Goal: Obtain resource: Obtain resource

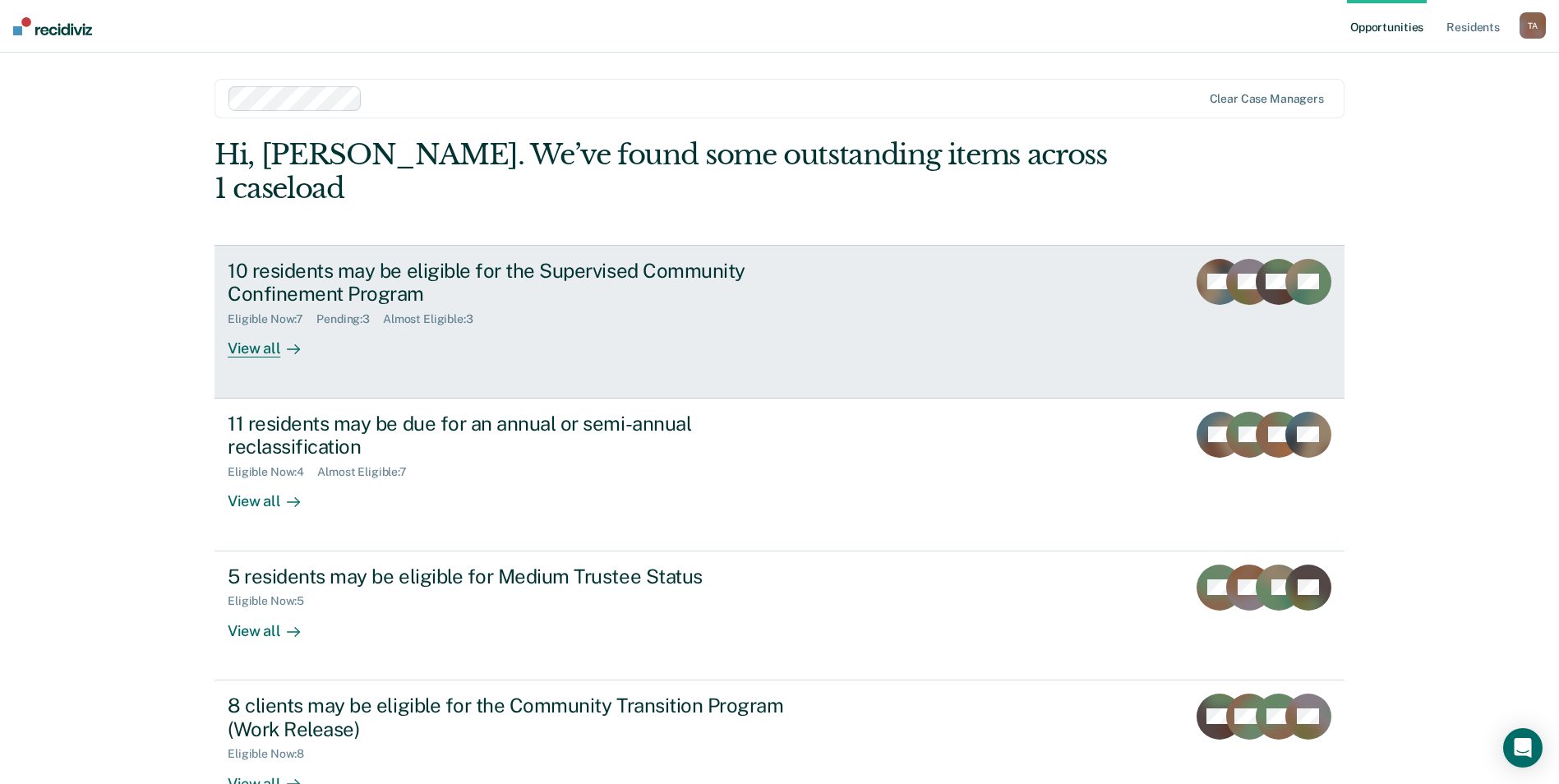
click at [262, 324] on link "10 residents may be eligible for the Supervised Community Confinement Program E…" at bounding box center [779, 322] width 1130 height 154
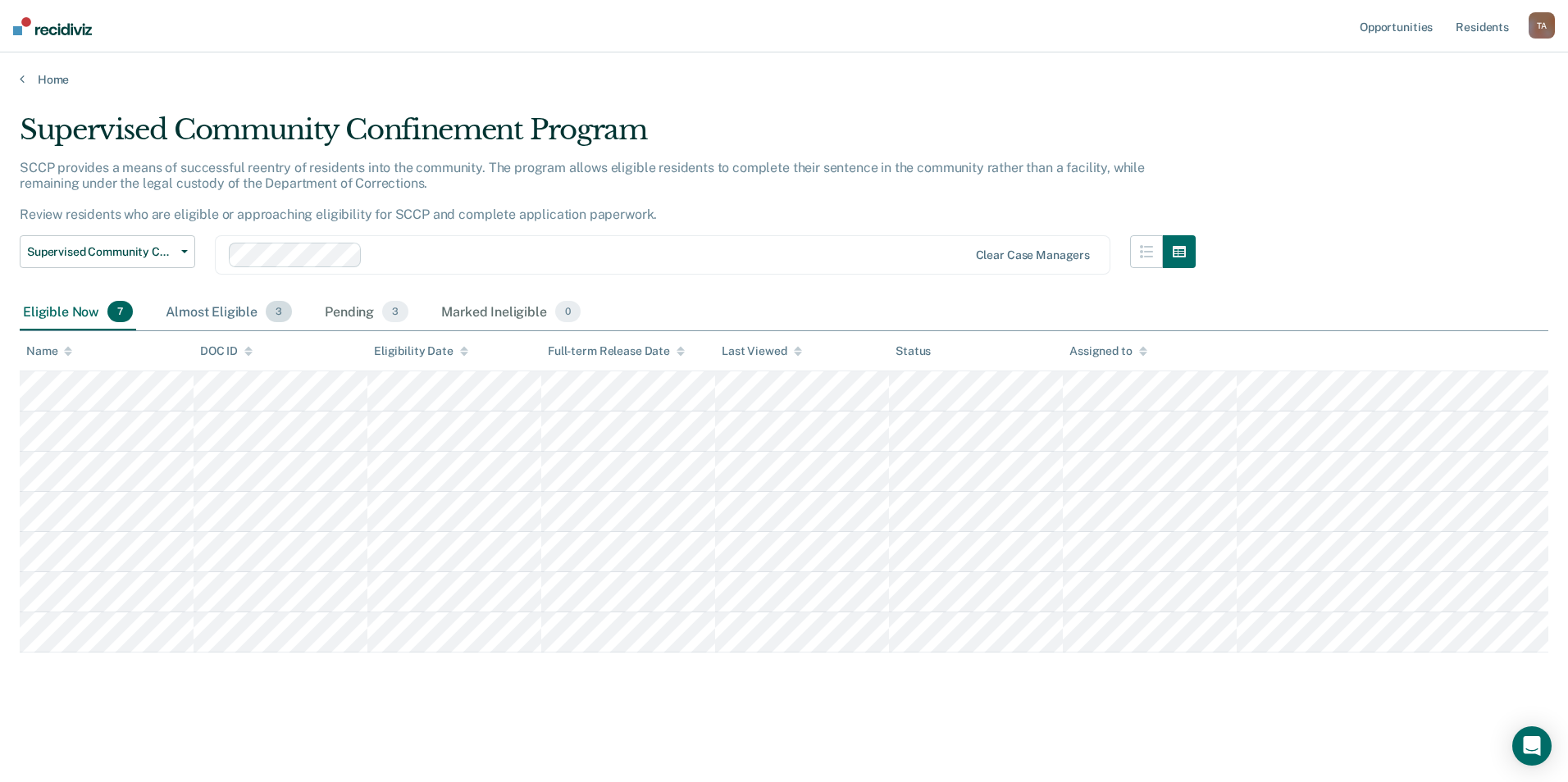
click at [240, 316] on div "Almost Eligible 3" at bounding box center [229, 312] width 133 height 36
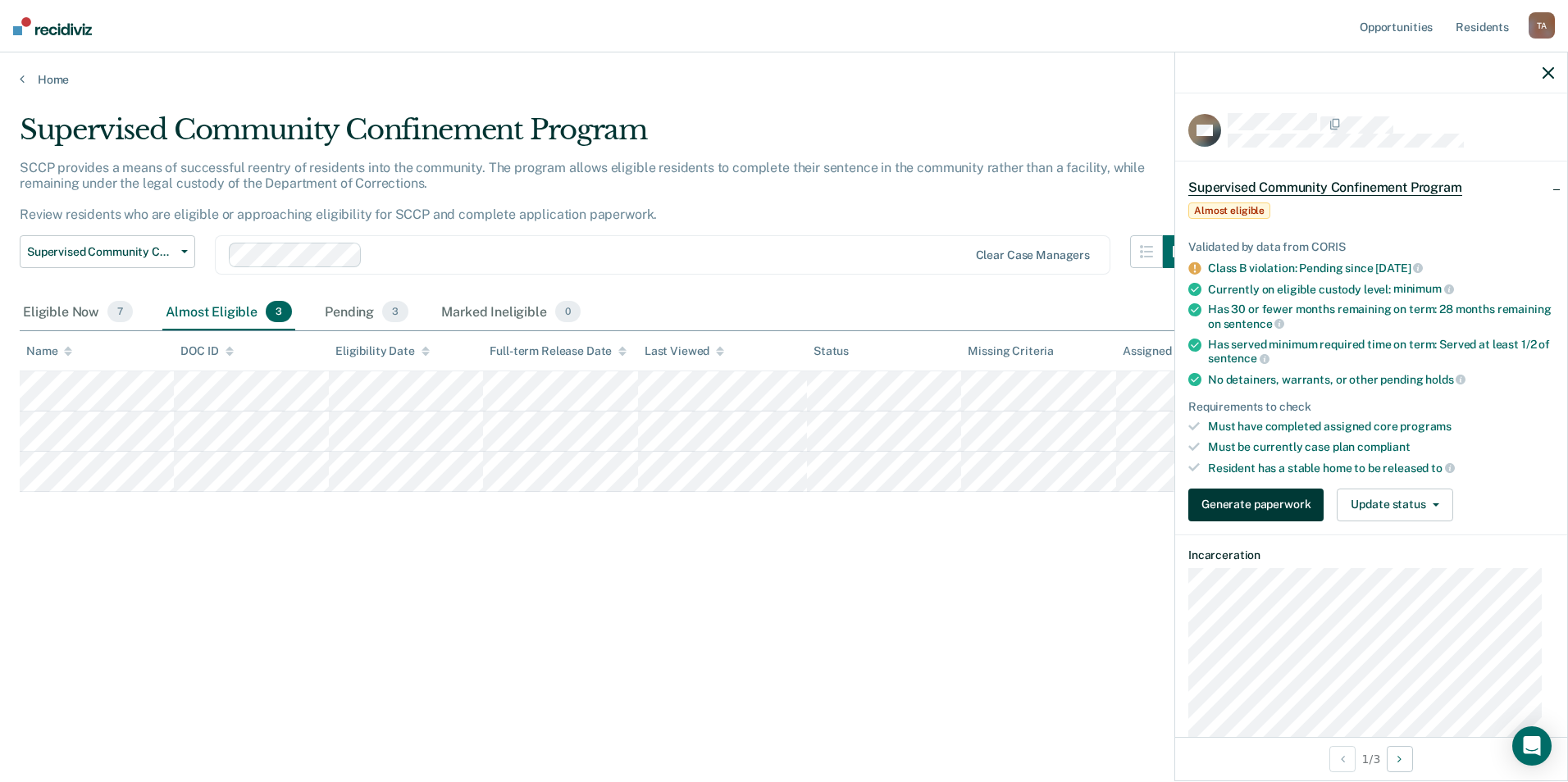
click at [1296, 489] on button "Generate paperwork" at bounding box center [1255, 505] width 135 height 33
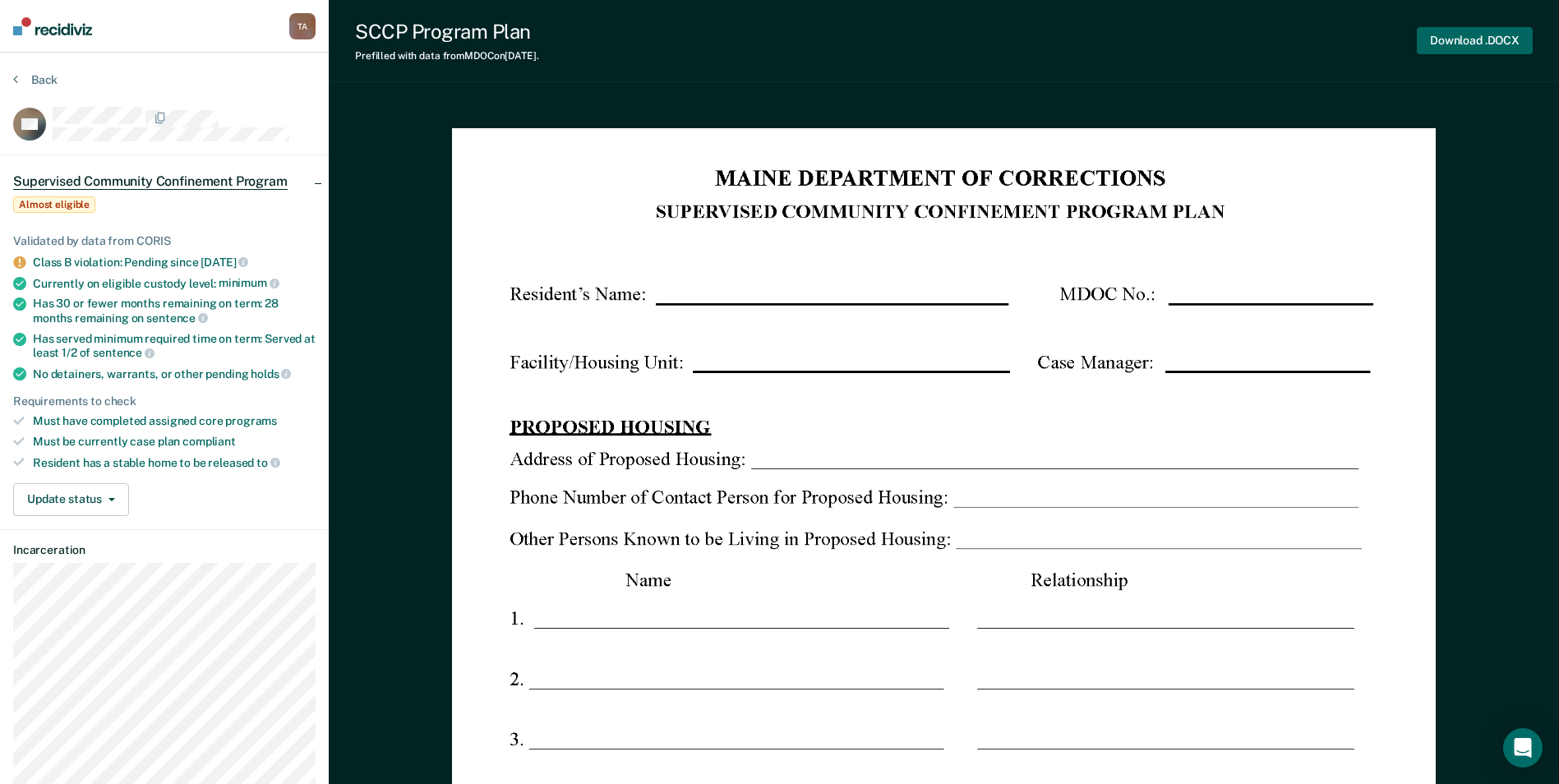
click at [1463, 44] on button "Download .DOCX" at bounding box center [1474, 41] width 116 height 27
